Goal: Task Accomplishment & Management: Use online tool/utility

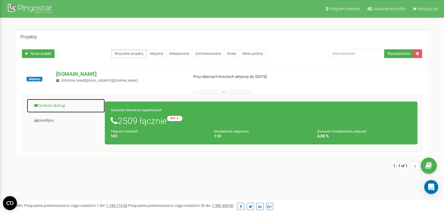
click at [43, 103] on link "Centrum obsługi" at bounding box center [66, 106] width 79 height 14
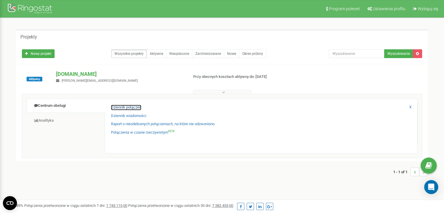
click at [122, 108] on link "Dziennik połączeń" at bounding box center [126, 108] width 30 height 6
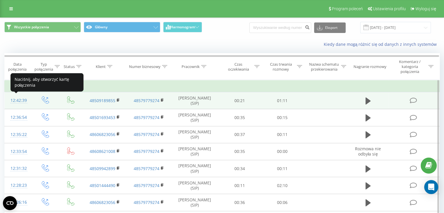
click at [15, 100] on div "12:42:39" at bounding box center [18, 100] width 15 height 11
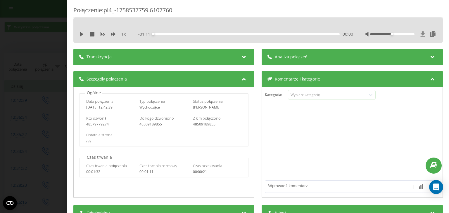
click at [420, 35] on icon at bounding box center [422, 34] width 5 height 6
click at [48, 57] on div "Połączenie : pl4_-1758537759.6107760 1 x - 01:11 00:00 00:00 Transkrypcja Aby m…" at bounding box center [224, 106] width 449 height 213
